Goal: Find specific page/section: Find specific page/section

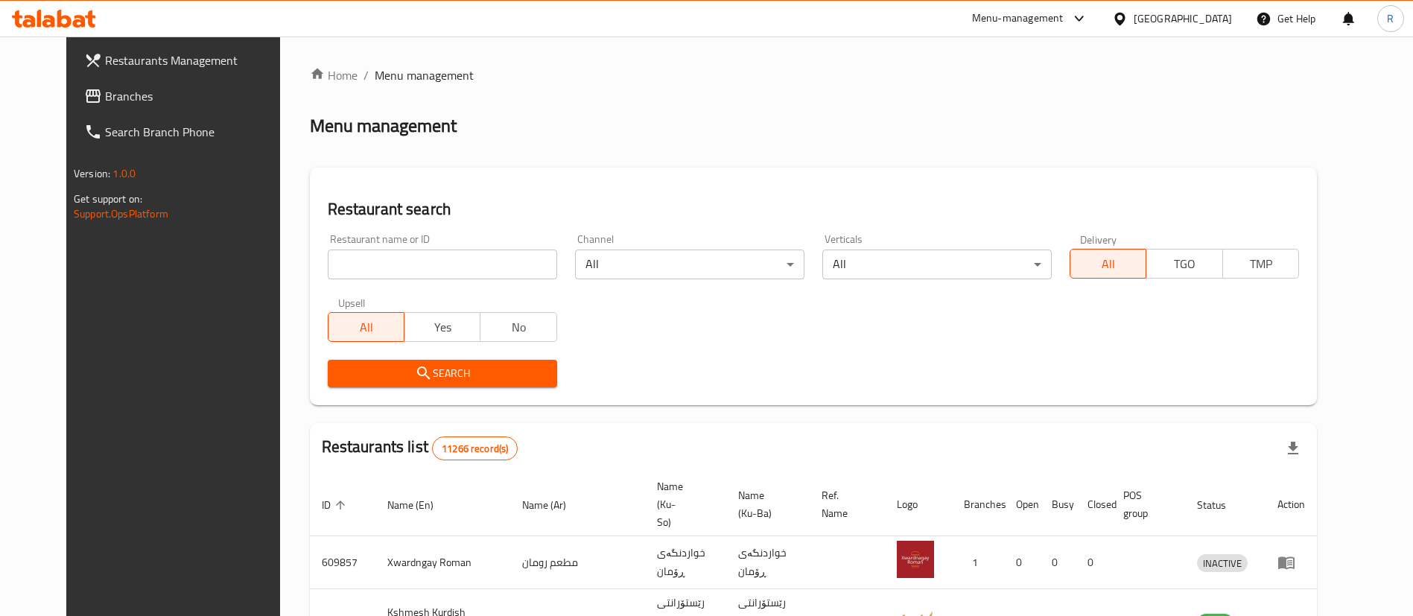
click at [60, 15] on icon at bounding box center [64, 19] width 14 height 18
click at [60, 10] on icon at bounding box center [64, 19] width 14 height 18
